Goal: Obtain resource: Obtain resource

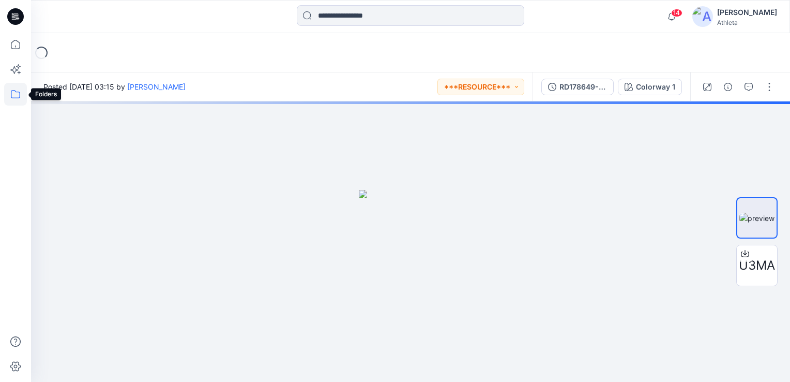
click at [12, 100] on icon at bounding box center [15, 94] width 23 height 23
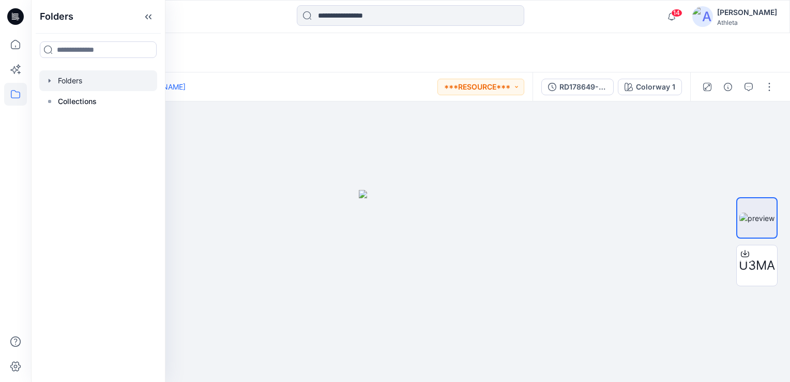
click at [89, 85] on div at bounding box center [98, 80] width 118 height 21
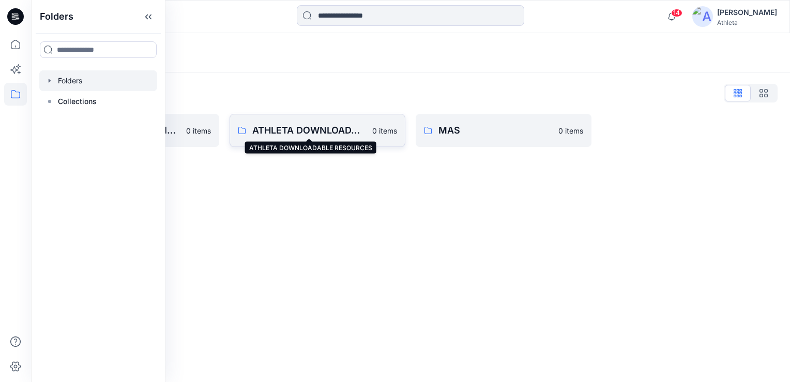
click at [342, 135] on p "ATHLETA DOWNLOADABLE RESOURCES" at bounding box center [309, 130] width 114 height 14
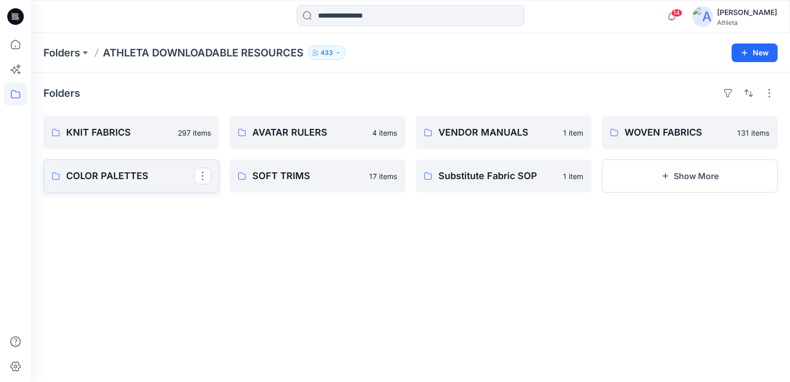
click at [133, 175] on p "COLOR PALETTES" at bounding box center [130, 176] width 128 height 14
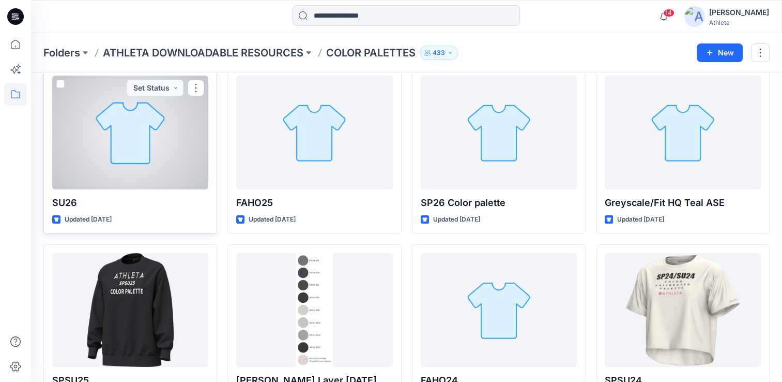
scroll to position [52, 0]
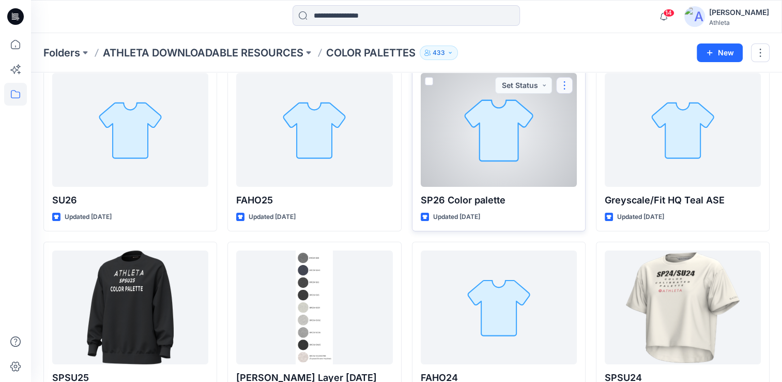
click at [566, 84] on button "button" at bounding box center [564, 85] width 17 height 17
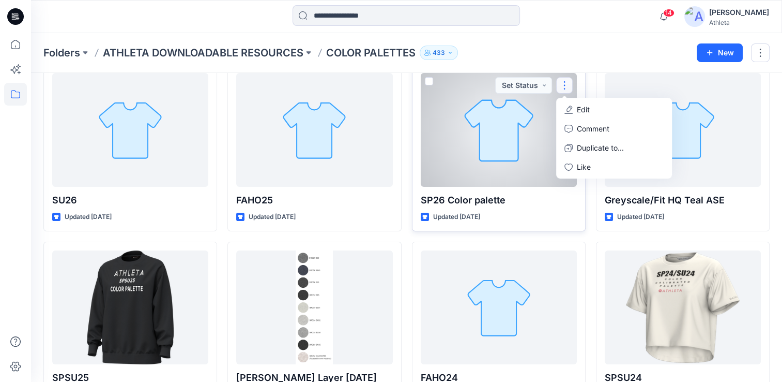
click at [534, 124] on div at bounding box center [499, 130] width 156 height 114
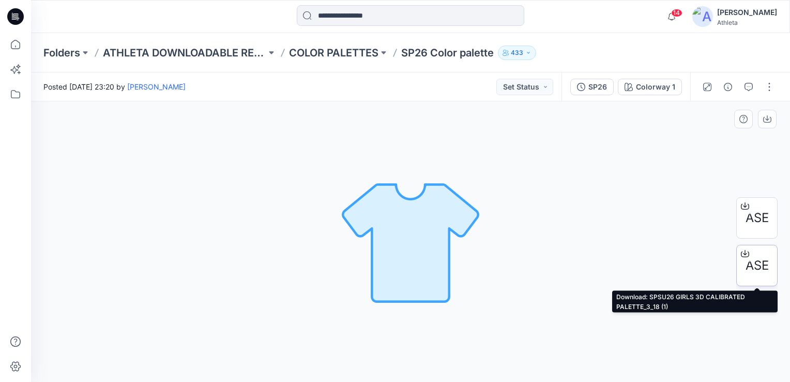
click at [747, 252] on icon at bounding box center [745, 253] width 8 height 8
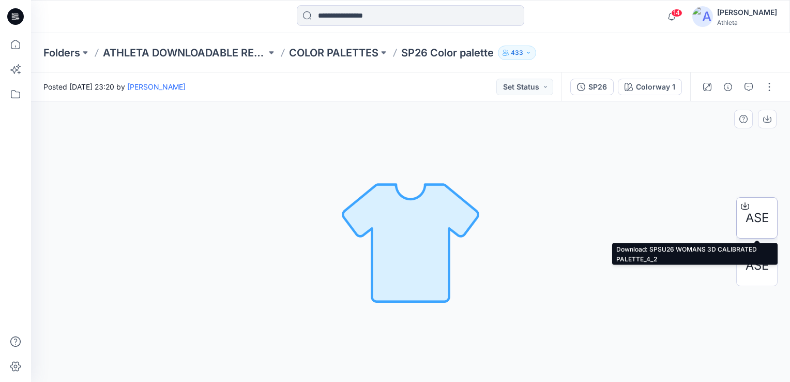
click at [742, 208] on icon at bounding box center [745, 206] width 8 height 8
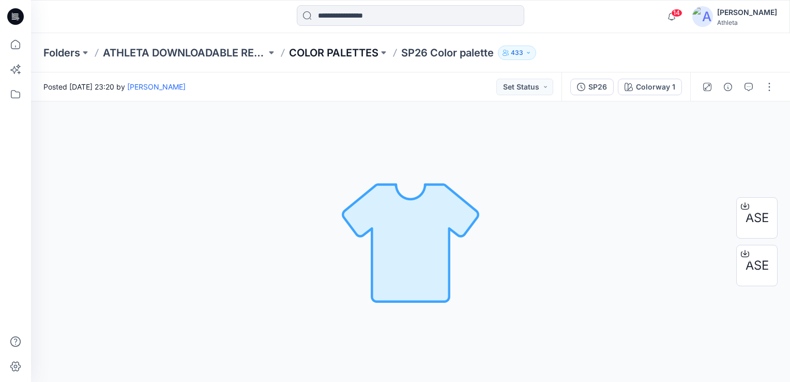
click at [337, 56] on p "COLOR PALETTES" at bounding box center [333, 52] width 89 height 14
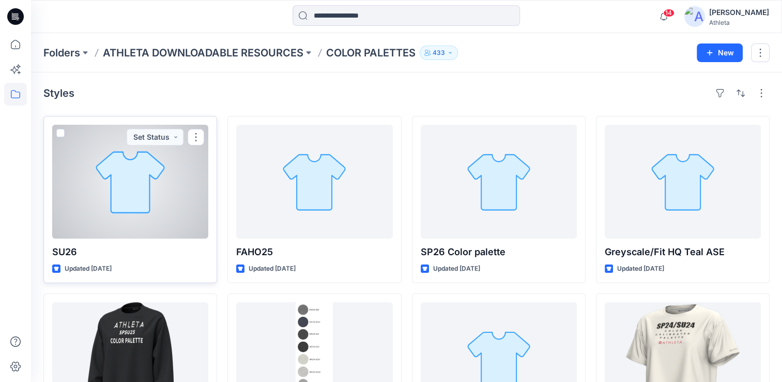
click at [168, 167] on div at bounding box center [130, 182] width 156 height 114
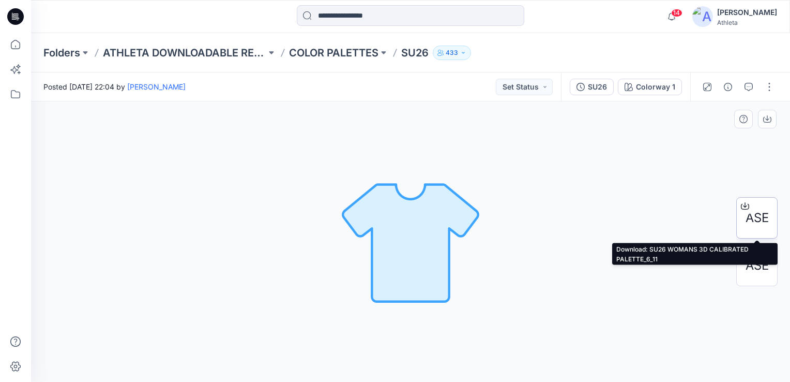
click at [744, 204] on icon at bounding box center [745, 206] width 8 height 8
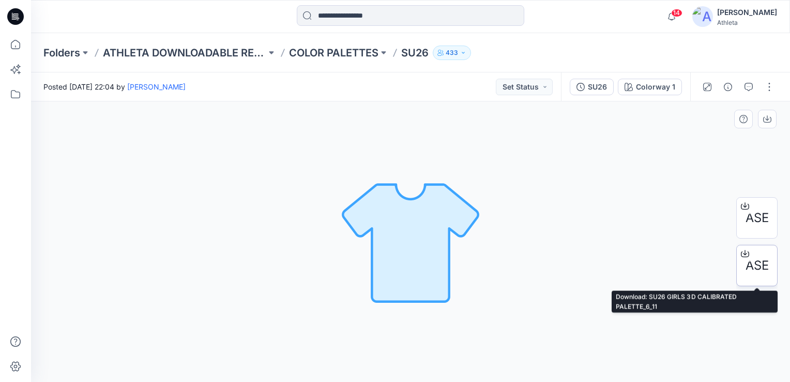
click at [747, 257] on icon at bounding box center [745, 253] width 8 height 8
